Goal: Check status: Check status

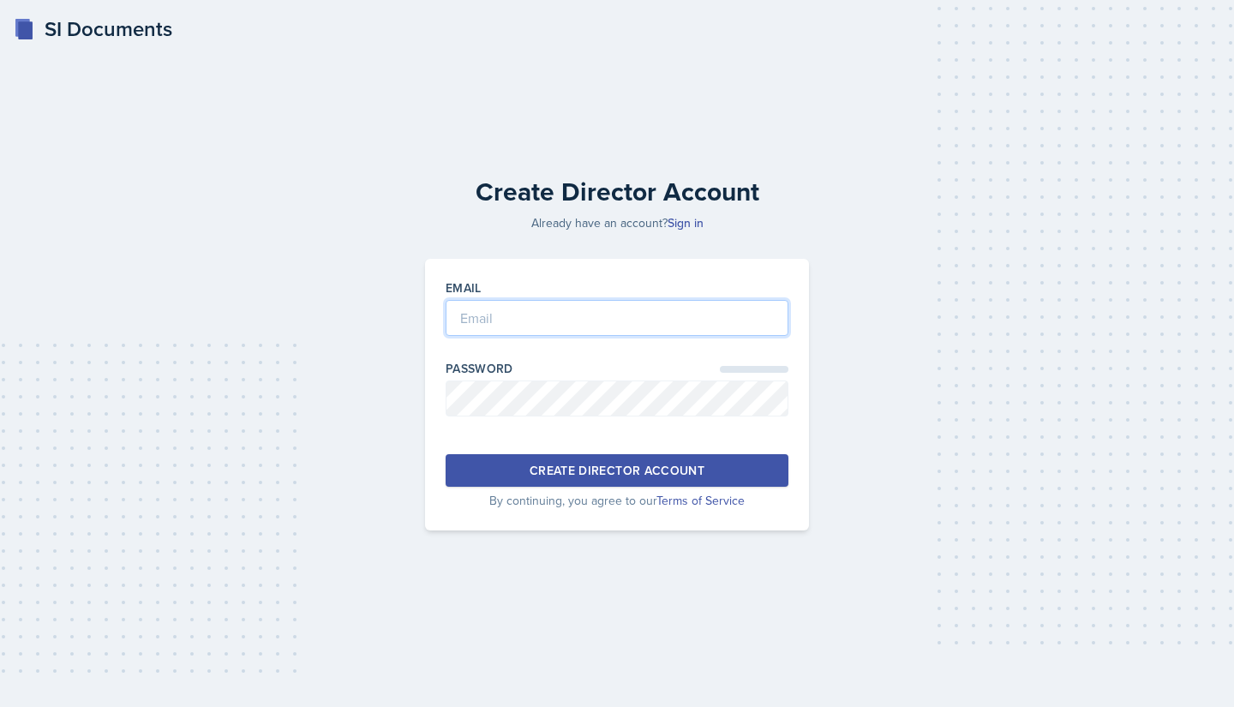
click at [470, 313] on input "email" at bounding box center [617, 318] width 343 height 36
type input "[EMAIL_ADDRESS][DOMAIN_NAME]"
click at [684, 225] on link "Sign in" at bounding box center [686, 222] width 36 height 17
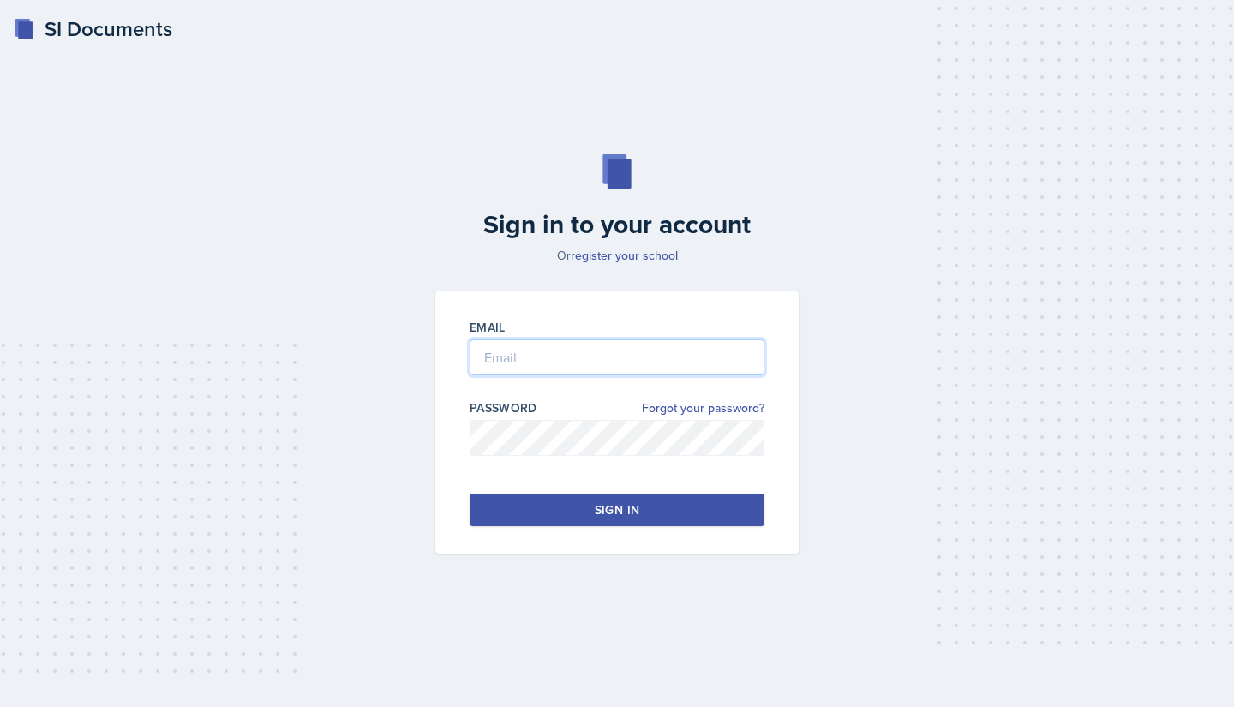
click at [618, 362] on input "email" at bounding box center [617, 357] width 295 height 36
type input "[EMAIL_ADDRESS][DOMAIN_NAME]"
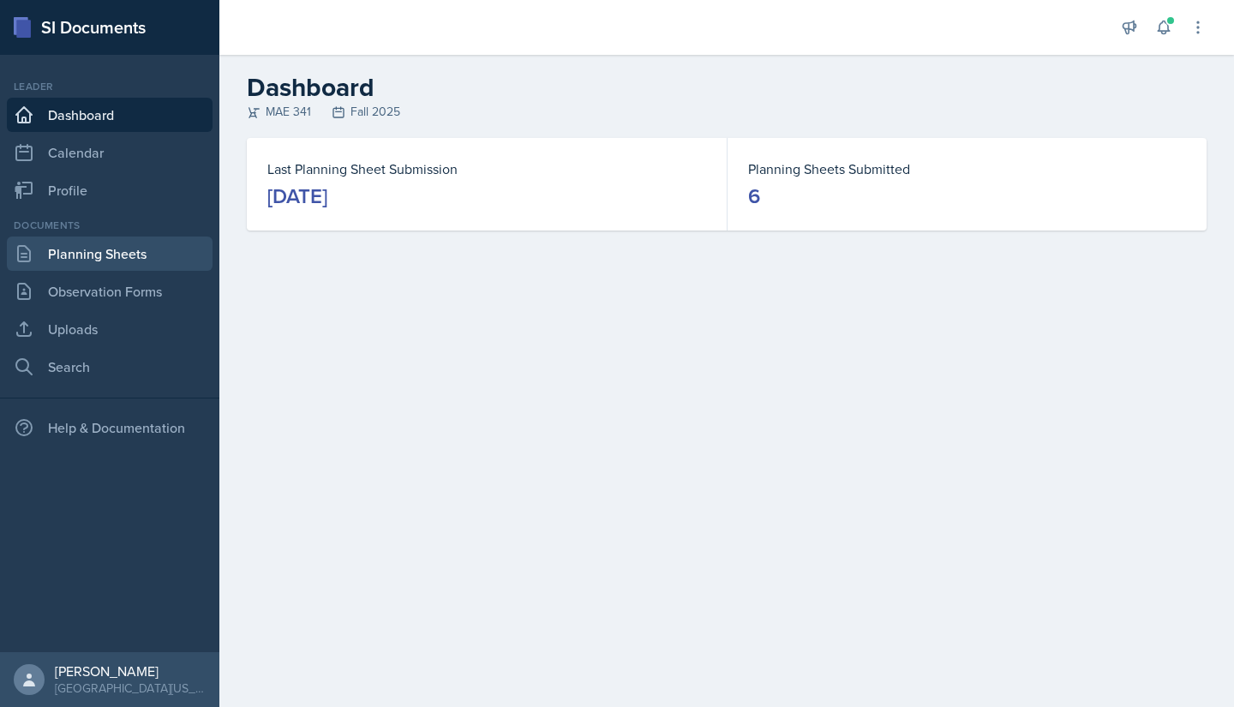
click at [129, 269] on link "Planning Sheets" at bounding box center [110, 254] width 206 height 34
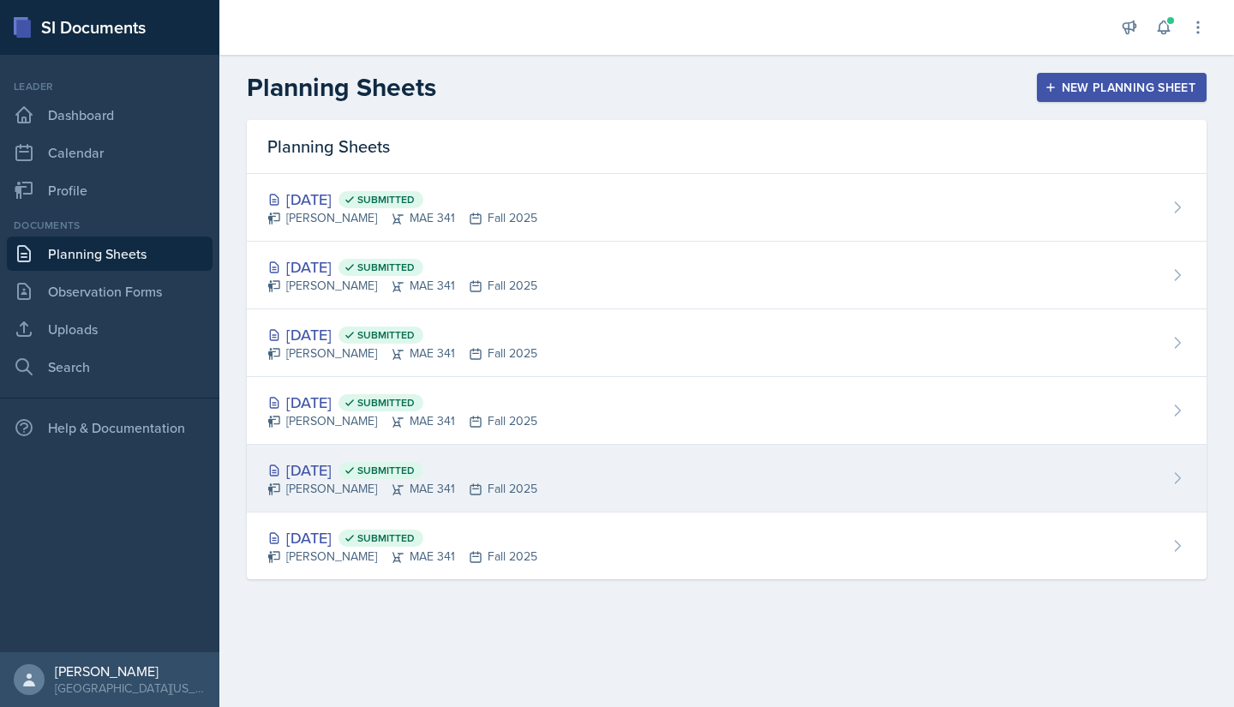
click at [577, 489] on div "[DATE] Submitted [PERSON_NAME] 341 Fall 2025" at bounding box center [727, 479] width 960 height 68
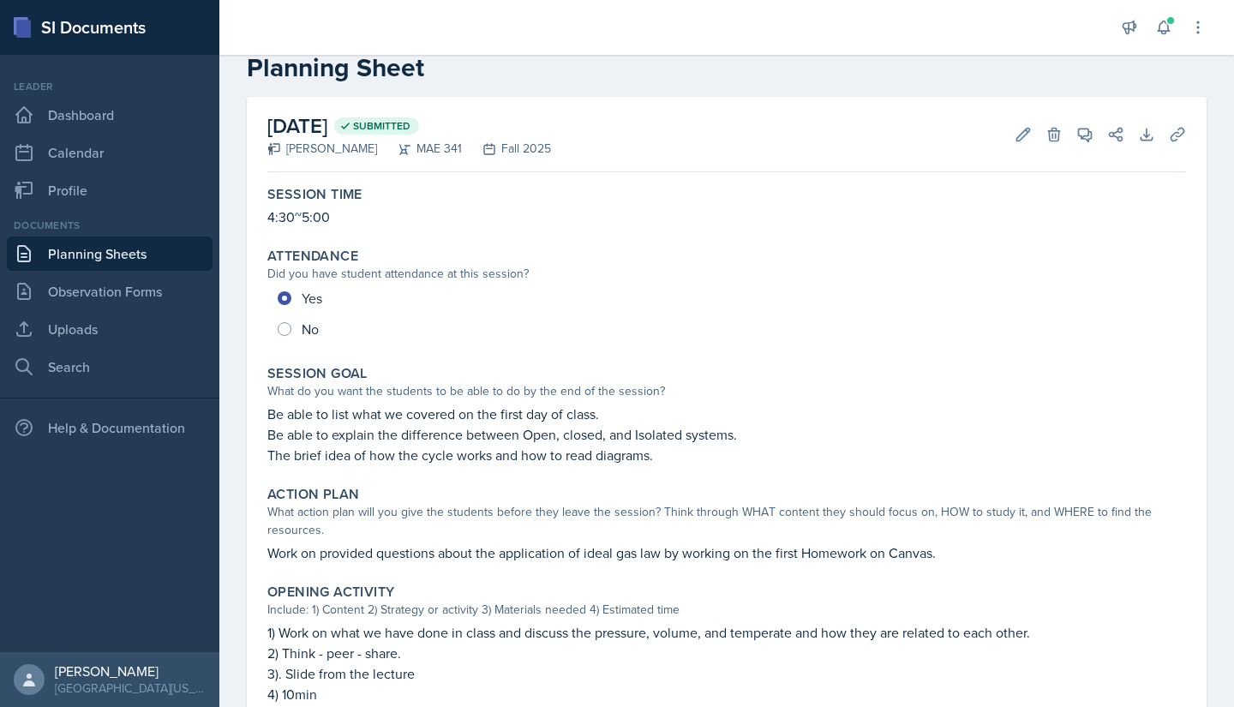
scroll to position [39, 0]
click at [1015, 138] on icon at bounding box center [1023, 132] width 17 height 17
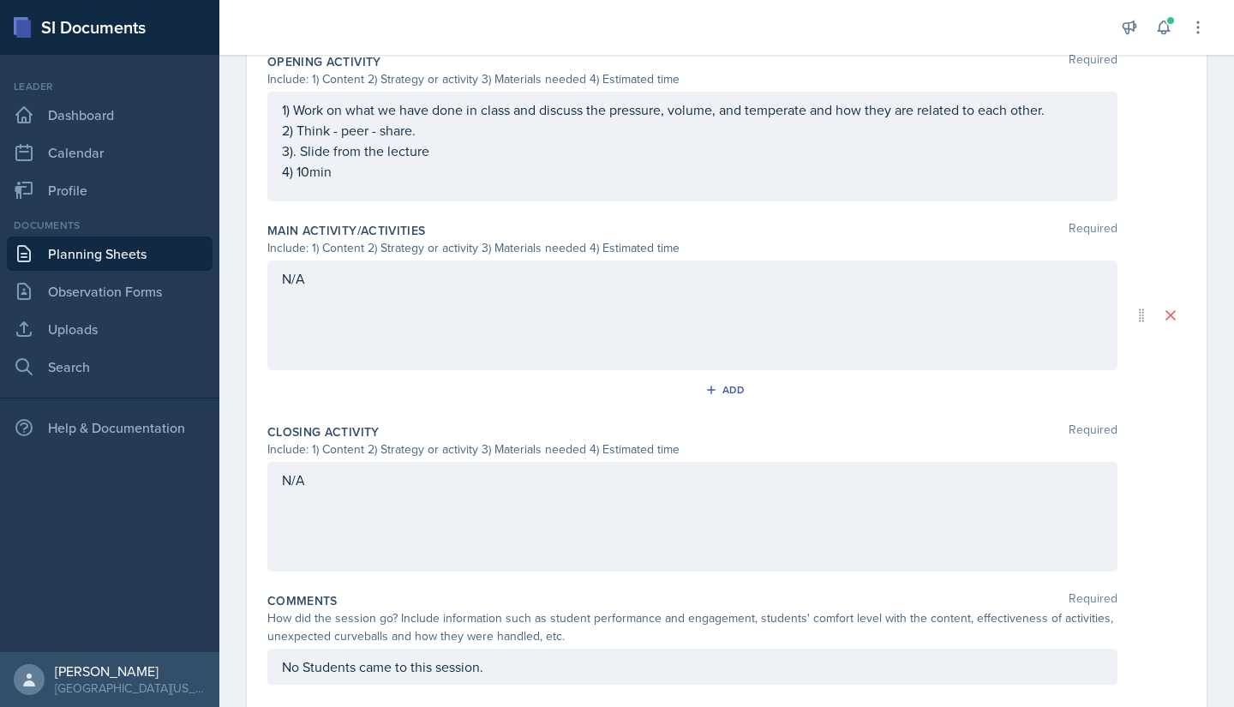
scroll to position [0, 0]
